Goal: Complete application form

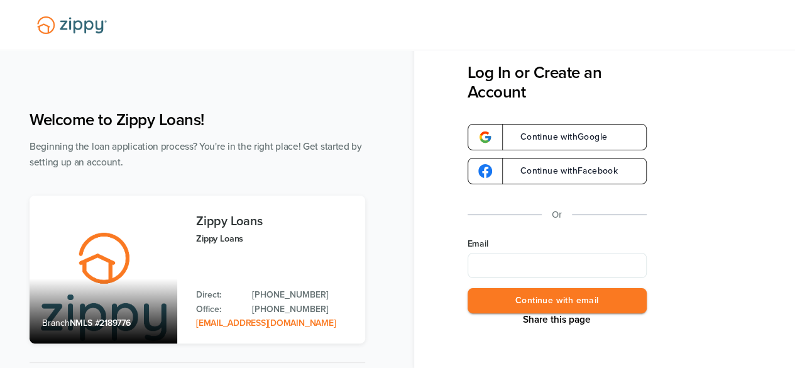
click at [355, 69] on div "Welcome to Zippy Loans! Beginning the loan application process? You're in the r…" at bounding box center [397, 254] width 795 height 409
click at [503, 263] on input "Email" at bounding box center [557, 265] width 179 height 25
type input "**********"
click at [591, 295] on button "Continue with email" at bounding box center [557, 301] width 179 height 26
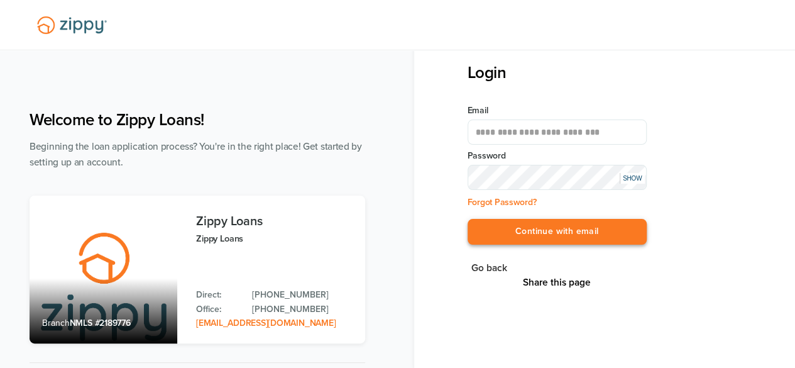
click at [544, 231] on button "Continue with email" at bounding box center [557, 232] width 179 height 26
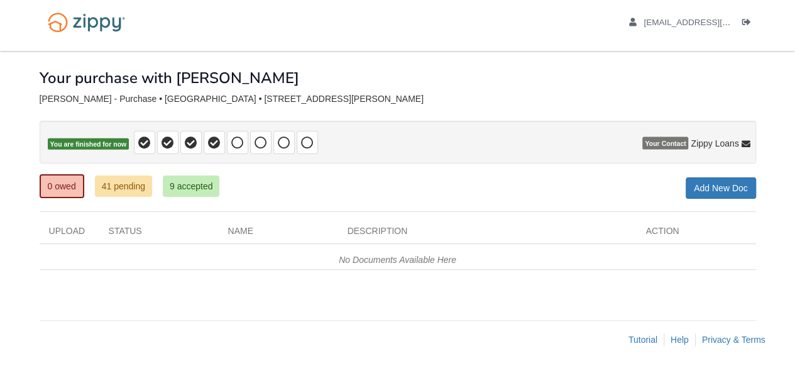
scroll to position [7, 0]
click at [147, 189] on link "41 pending" at bounding box center [123, 185] width 57 height 21
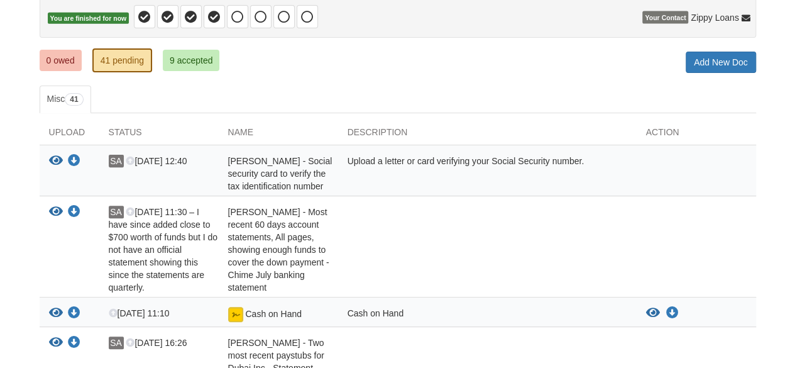
scroll to position [151, 0]
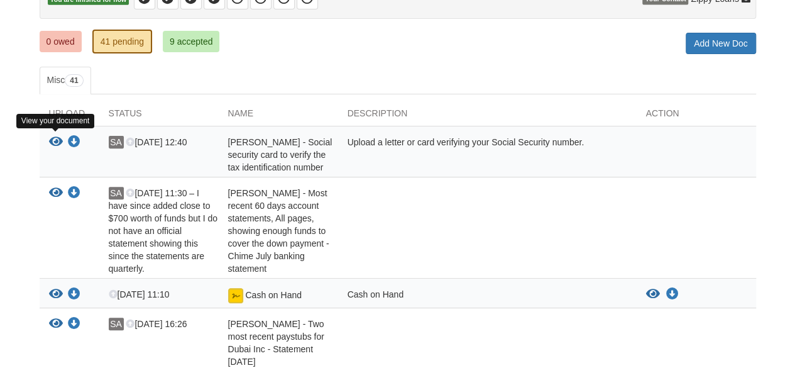
click at [53, 143] on icon "View Samantha Amburgey - Social security card to verify the tax identification …" at bounding box center [56, 142] width 14 height 13
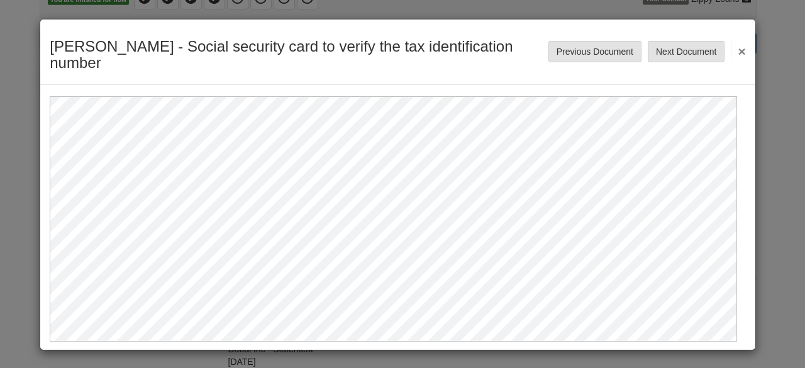
click at [732, 49] on button "×" at bounding box center [737, 51] width 14 height 23
